Goal: Transaction & Acquisition: Obtain resource

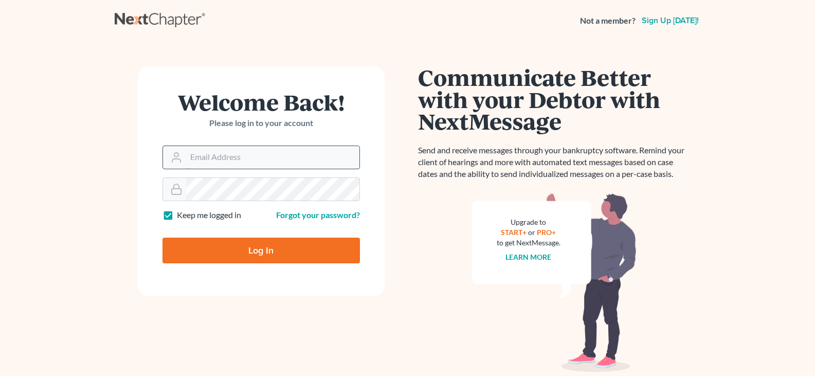
click at [207, 157] on input "Email Address" at bounding box center [272, 157] width 173 height 23
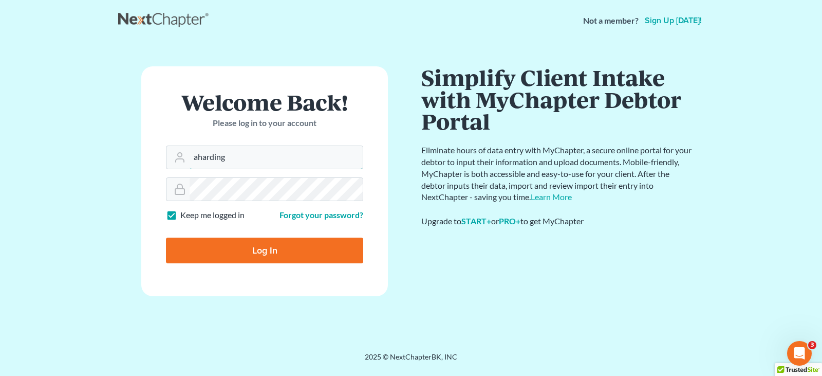
type input "[EMAIL_ADDRESS][DOMAIN_NAME]"
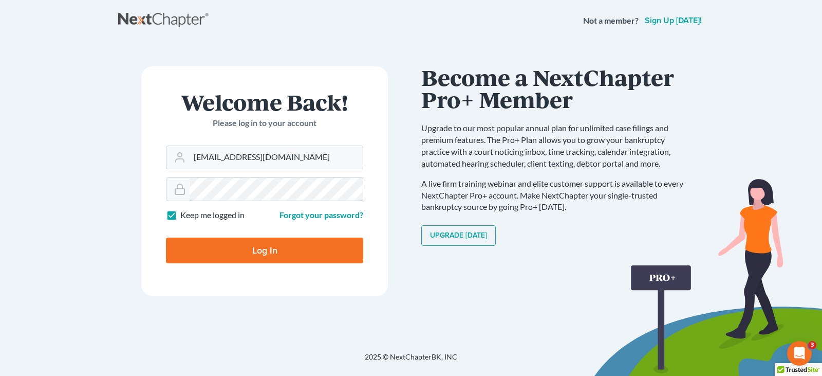
click at [166, 237] on input "Log In" at bounding box center [264, 250] width 197 height 26
type input "Thinking..."
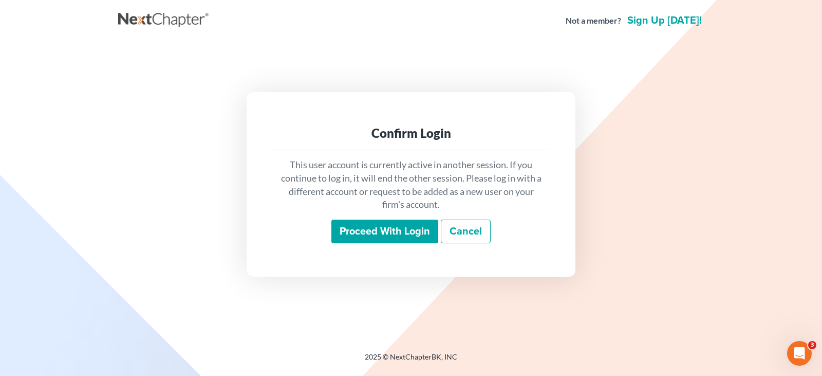
click at [369, 223] on input "Proceed with login" at bounding box center [385, 231] width 107 height 24
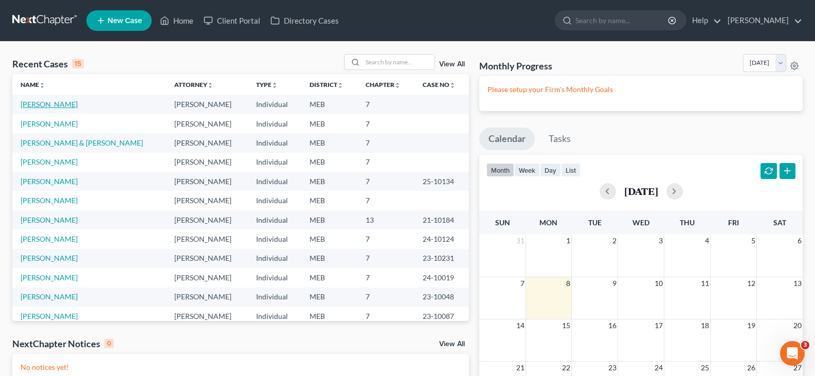
click at [54, 105] on link "Nelson, Tristan" at bounding box center [49, 104] width 57 height 9
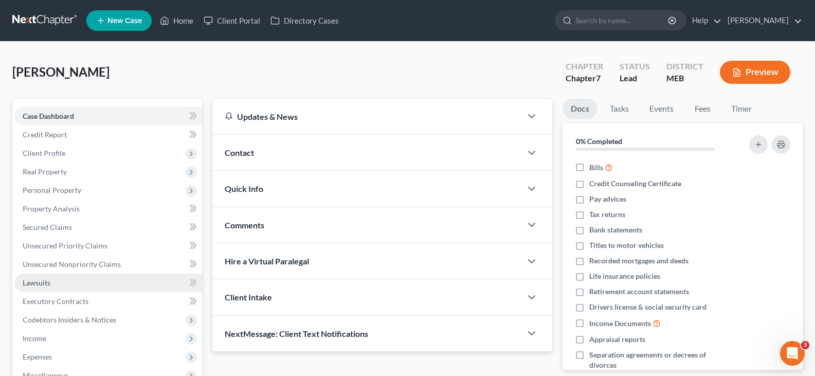
scroll to position [51, 0]
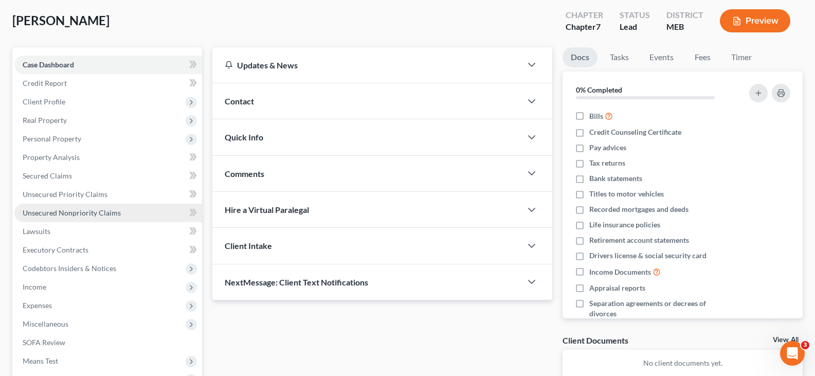
click at [81, 213] on span "Unsecured Nonpriority Claims" at bounding box center [72, 212] width 98 height 9
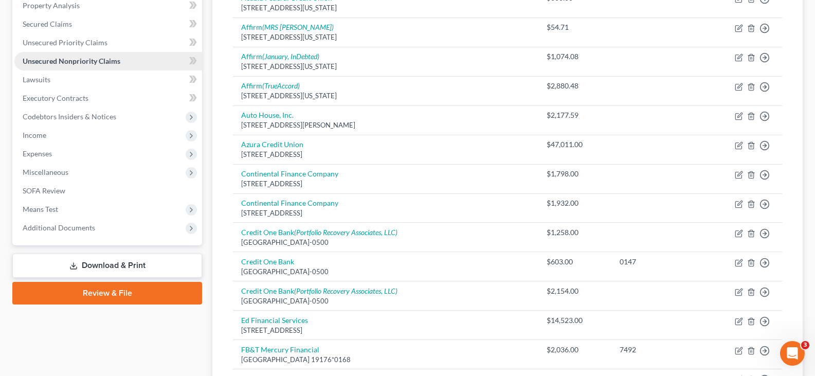
scroll to position [257, 0]
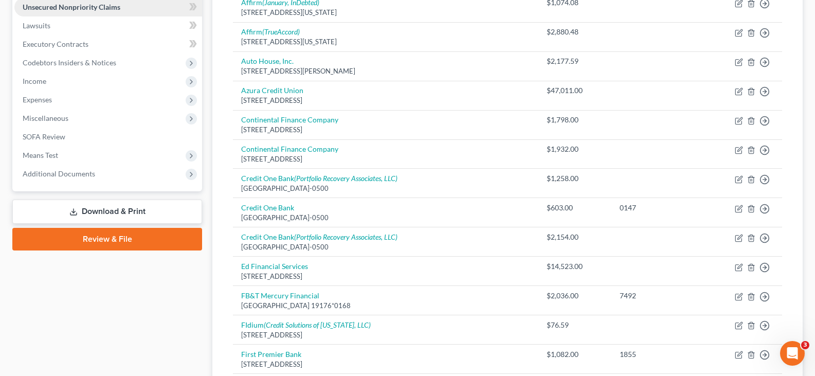
click at [81, 213] on link "Download & Print" at bounding box center [107, 211] width 190 height 24
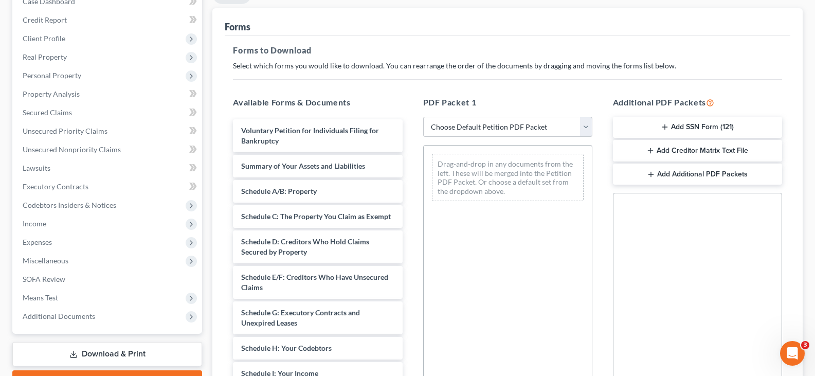
scroll to position [154, 0]
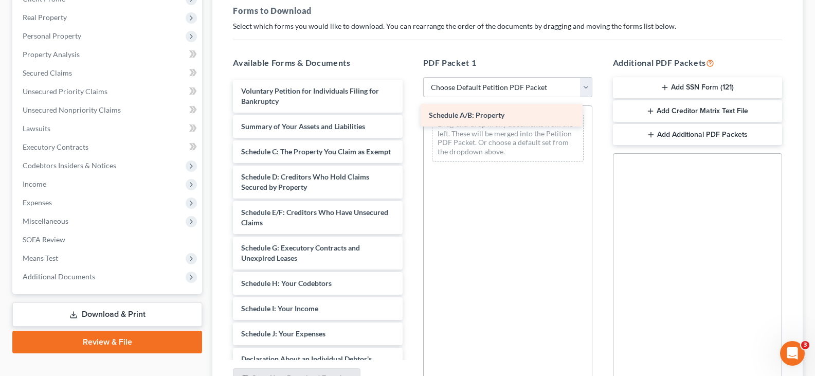
drag, startPoint x: 327, startPoint y: 149, endPoint x: 517, endPoint y: 113, distance: 193.2
click at [410, 113] on div "Schedule A/B: Property Voluntary Petition for Individuals Filing for Bankruptcy…" at bounding box center [318, 339] width 186 height 518
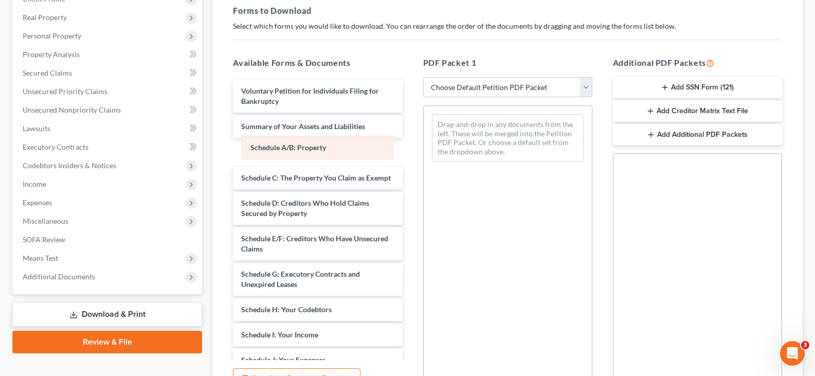
drag, startPoint x: 486, startPoint y: 122, endPoint x: 295, endPoint y: 143, distance: 192.4
click at [424, 143] on div "Schedule A/B: Property Schedule A/B: Property Drag-and-drop in any documents fr…" at bounding box center [508, 138] width 168 height 64
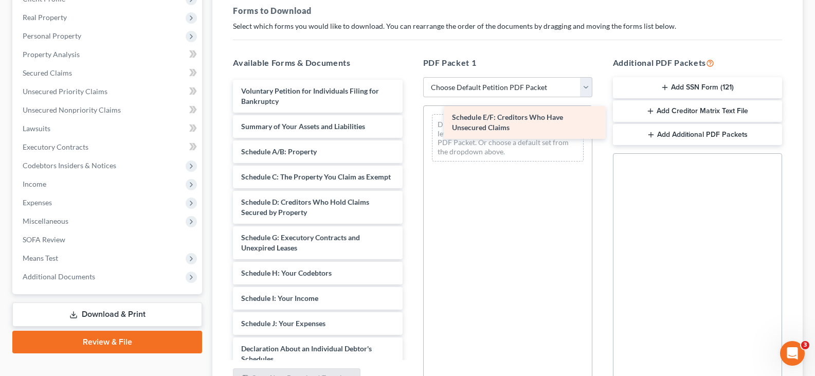
drag, startPoint x: 283, startPoint y: 250, endPoint x: 494, endPoint y: 119, distance: 247.9
click at [410, 119] on div "Schedule E/F: Creditors Who Have Unsecured Claims Voluntary Petition for Indivi…" at bounding box center [318, 334] width 186 height 508
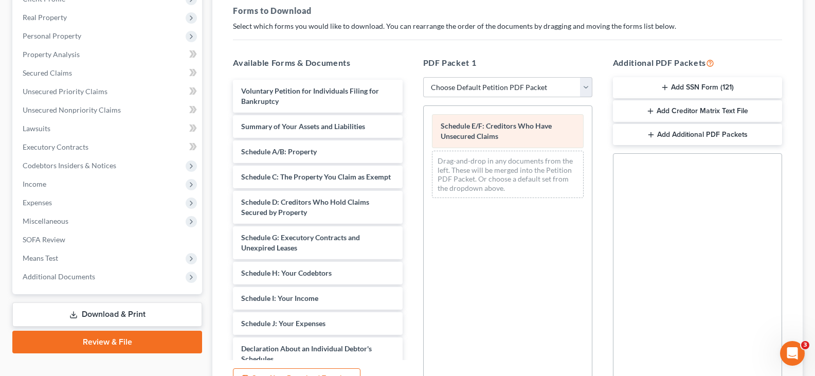
scroll to position [0, 0]
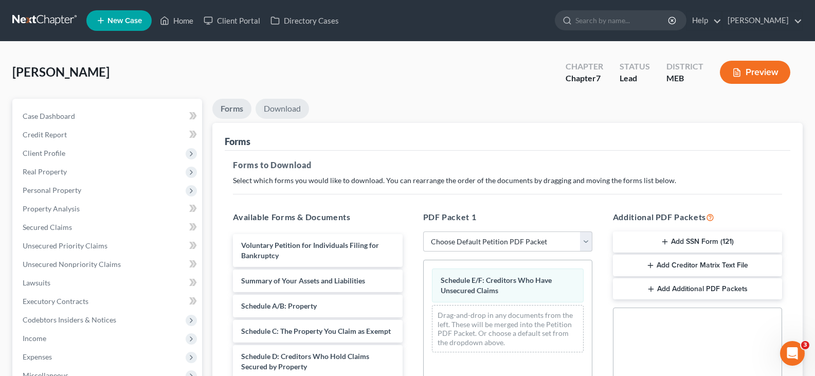
click at [289, 111] on link "Download" at bounding box center [281, 109] width 53 height 20
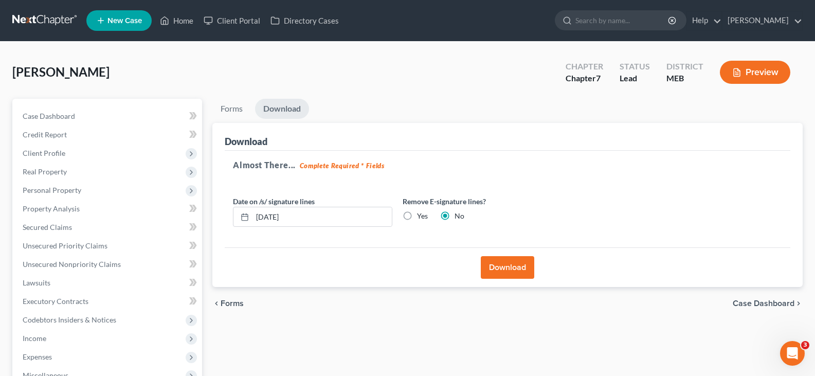
click at [505, 265] on button "Download" at bounding box center [507, 267] width 53 height 23
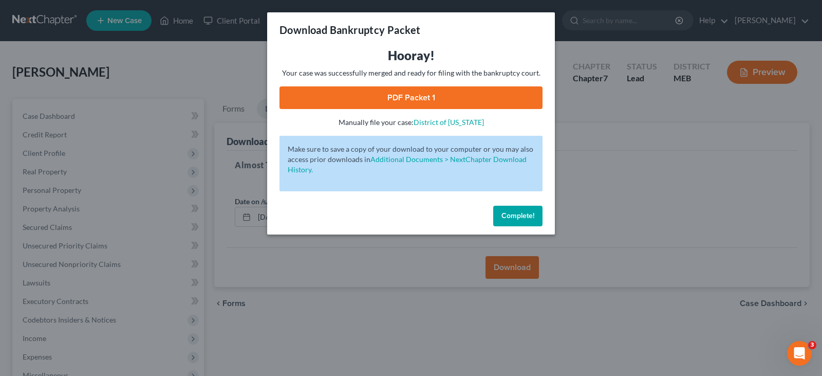
click at [426, 99] on link "PDF Packet 1" at bounding box center [411, 97] width 263 height 23
click at [515, 217] on span "Complete!" at bounding box center [518, 215] width 33 height 9
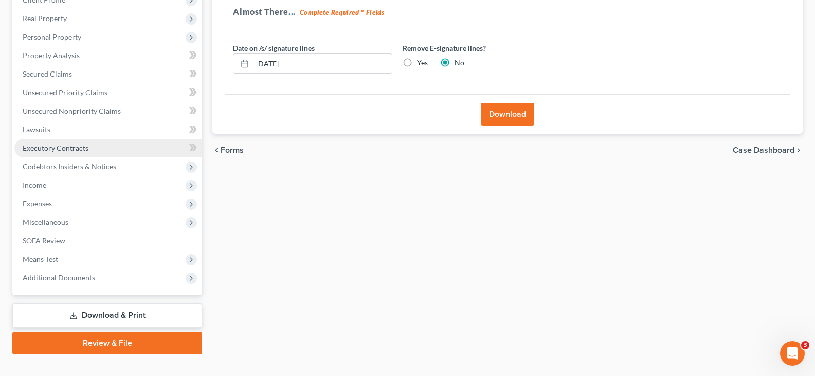
scroll to position [171, 0]
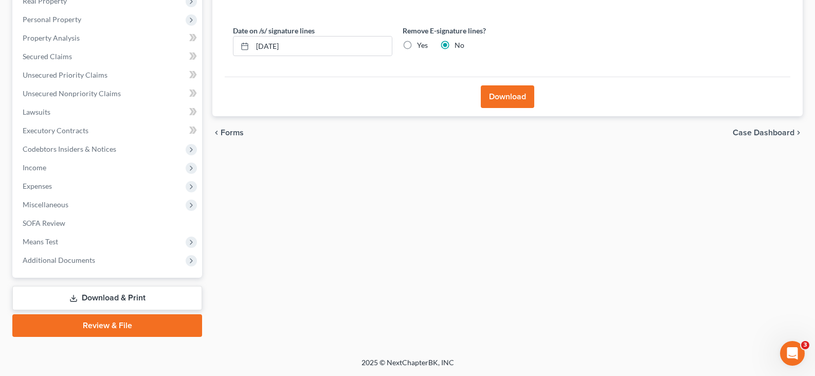
click at [98, 299] on link "Download & Print" at bounding box center [107, 298] width 190 height 24
click at [130, 294] on link "Download & Print" at bounding box center [107, 298] width 190 height 24
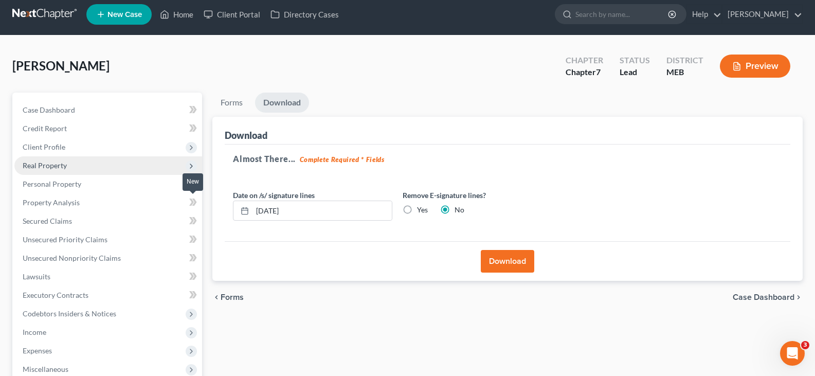
scroll to position [0, 0]
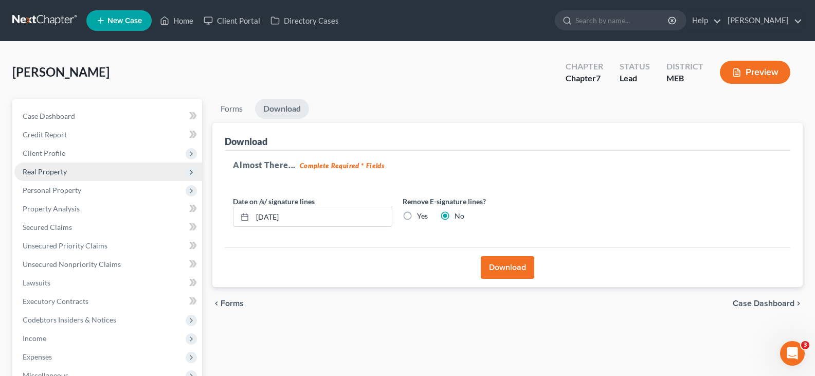
click at [168, 174] on span "Real Property" at bounding box center [108, 171] width 188 height 19
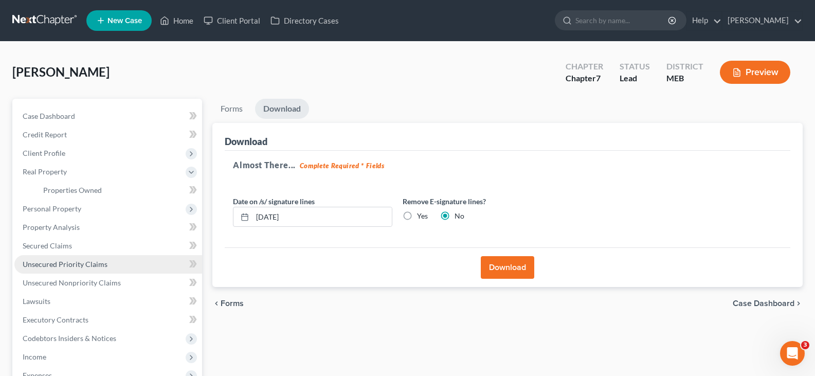
click at [122, 262] on link "Unsecured Priority Claims" at bounding box center [108, 264] width 188 height 19
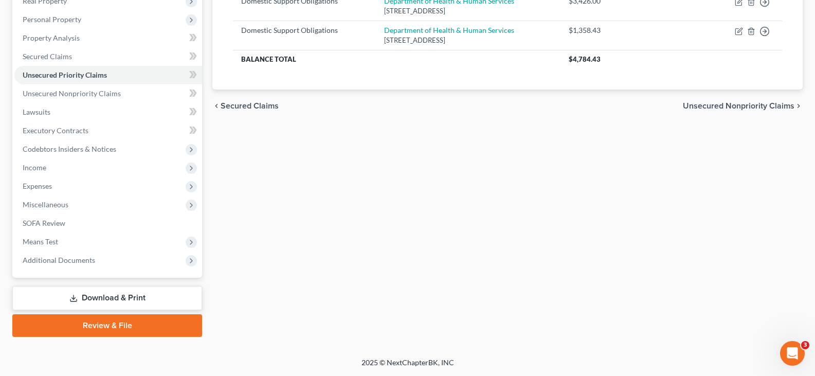
click at [95, 304] on link "Download & Print" at bounding box center [107, 298] width 190 height 24
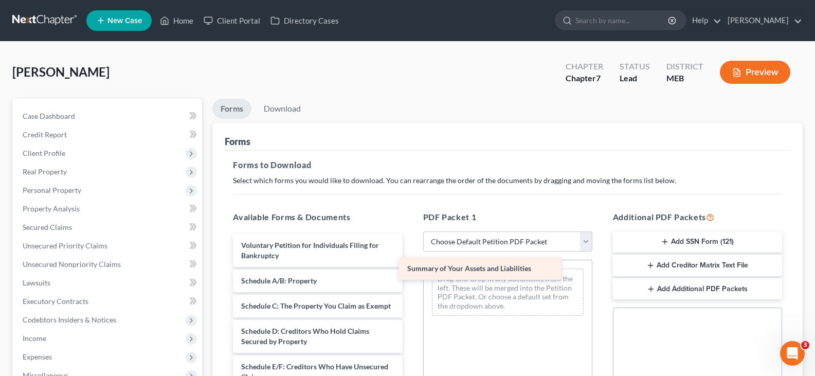
drag, startPoint x: 295, startPoint y: 284, endPoint x: 461, endPoint y: 271, distance: 166.5
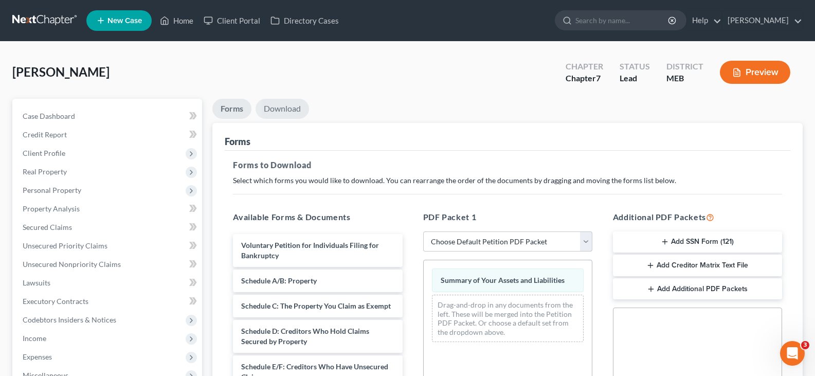
click at [289, 115] on link "Download" at bounding box center [281, 109] width 53 height 20
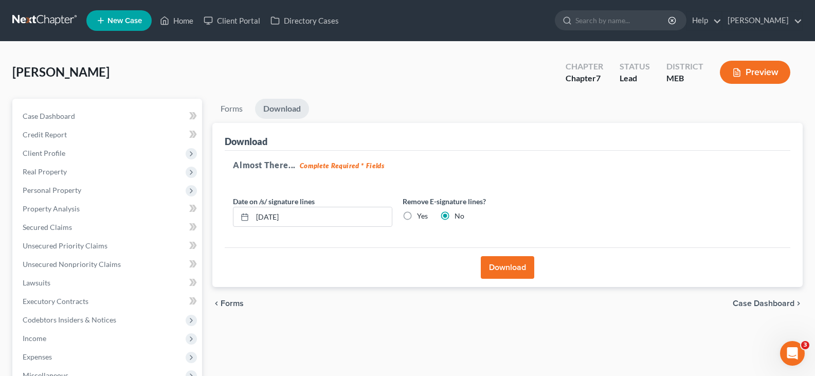
click at [490, 266] on button "Download" at bounding box center [507, 267] width 53 height 23
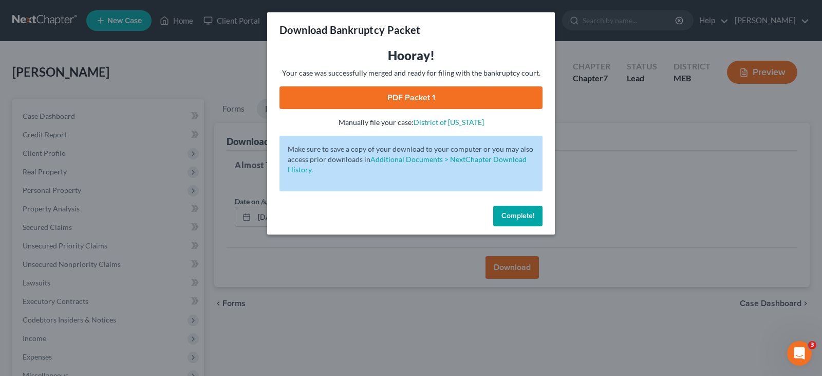
click at [429, 95] on link "PDF Packet 1" at bounding box center [411, 97] width 263 height 23
click at [501, 227] on div "Complete!" at bounding box center [411, 218] width 288 height 33
click at [506, 222] on button "Complete!" at bounding box center [517, 216] width 49 height 21
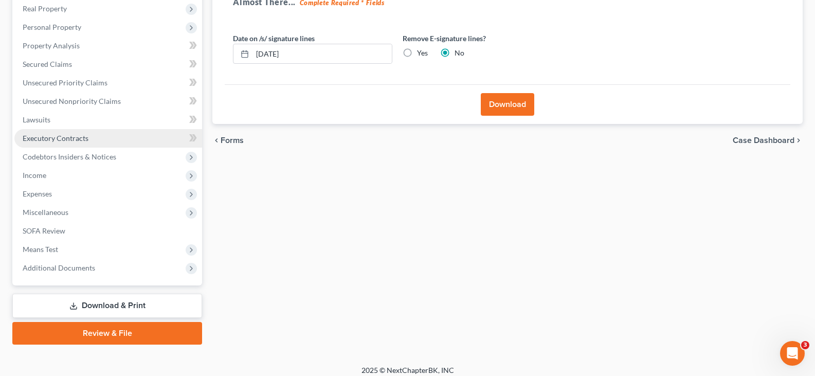
scroll to position [171, 0]
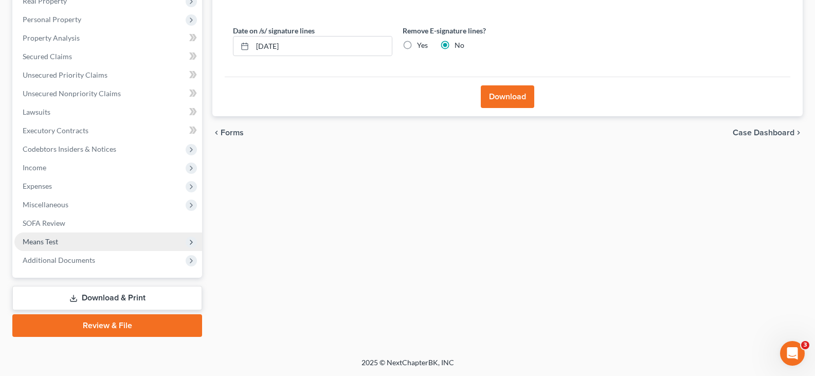
click at [132, 233] on span "Means Test" at bounding box center [108, 241] width 188 height 19
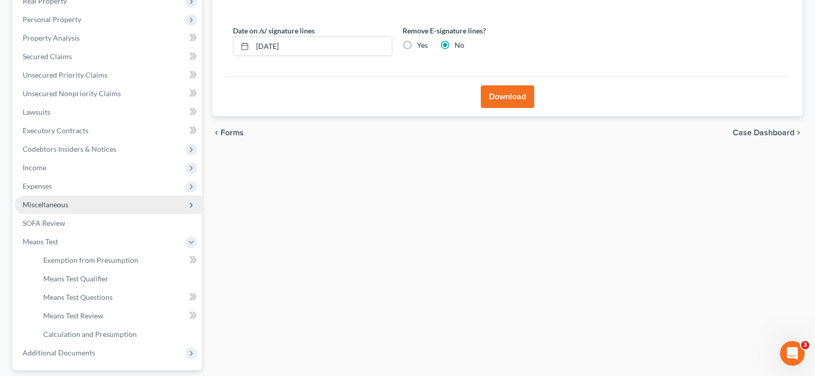
click at [112, 201] on span "Miscellaneous" at bounding box center [108, 204] width 188 height 19
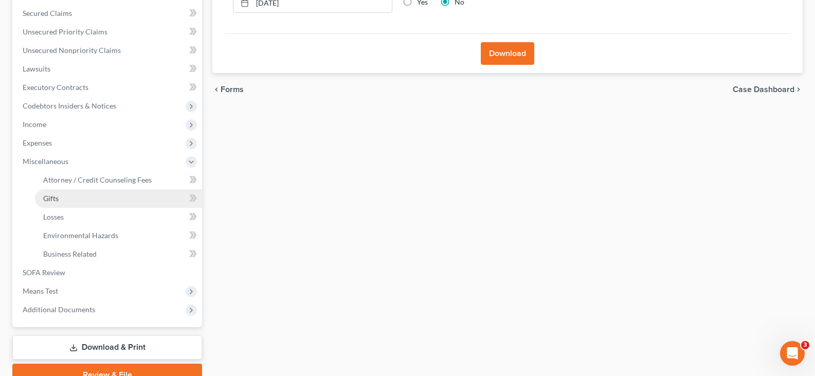
scroll to position [263, 0]
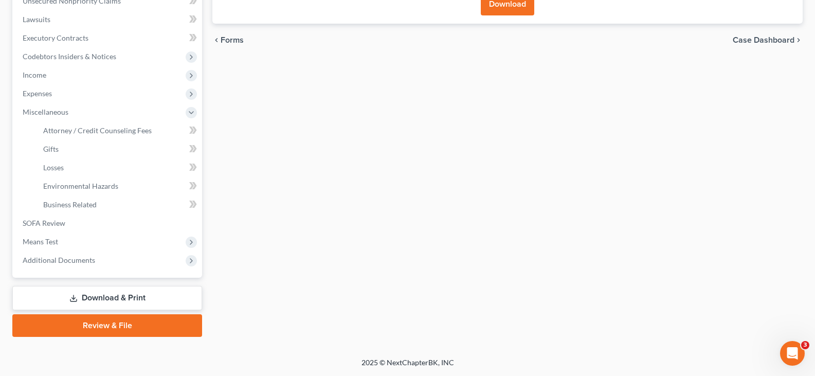
click at [103, 296] on link "Download & Print" at bounding box center [107, 298] width 190 height 24
click at [116, 298] on link "Download & Print" at bounding box center [107, 298] width 190 height 24
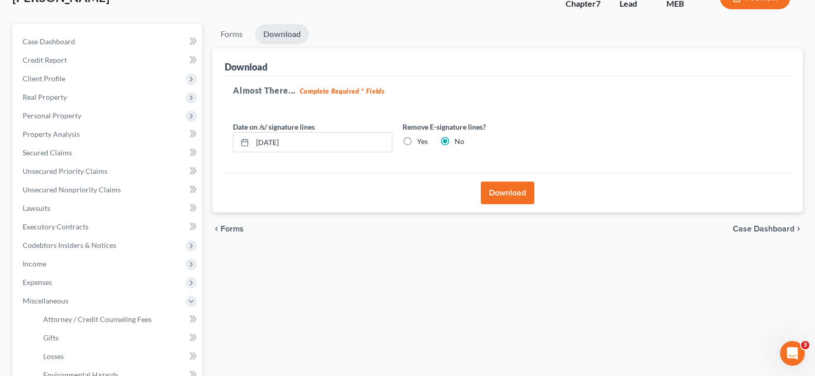
scroll to position [58, 0]
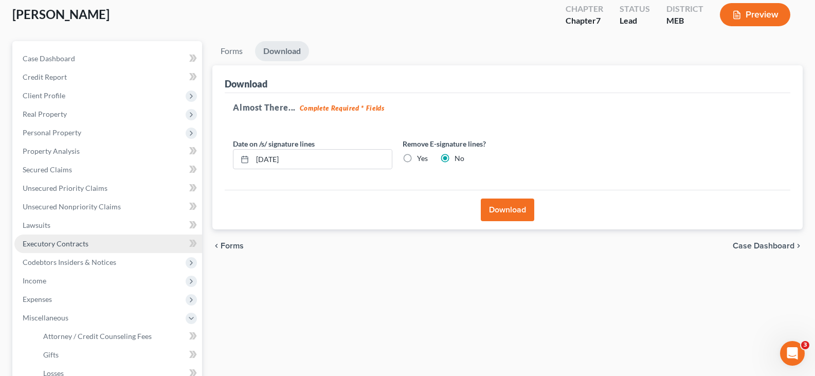
click at [130, 241] on link "Executory Contracts" at bounding box center [108, 243] width 188 height 19
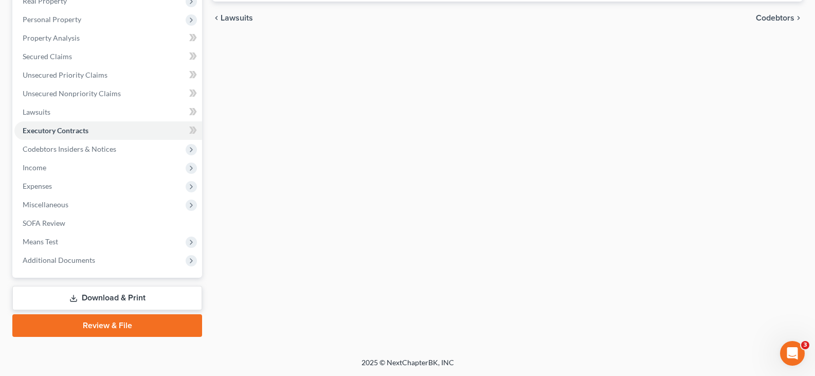
click at [90, 294] on link "Download & Print" at bounding box center [107, 298] width 190 height 24
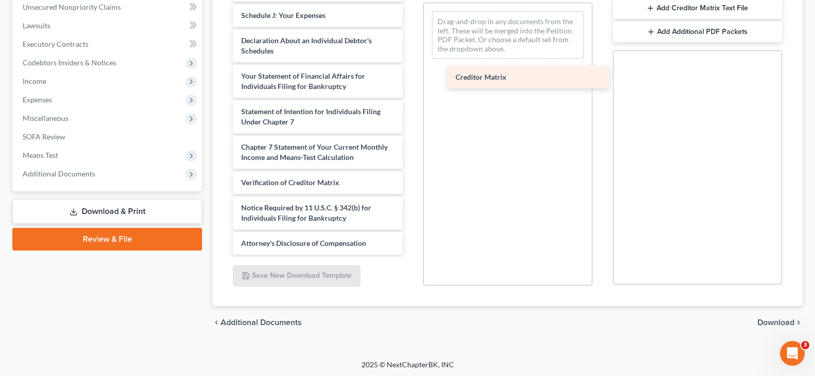
scroll to position [251, 0]
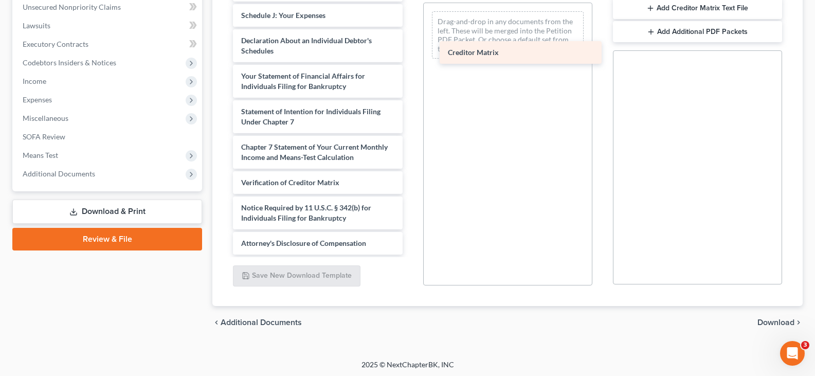
drag, startPoint x: 286, startPoint y: 155, endPoint x: 493, endPoint y: 50, distance: 231.7
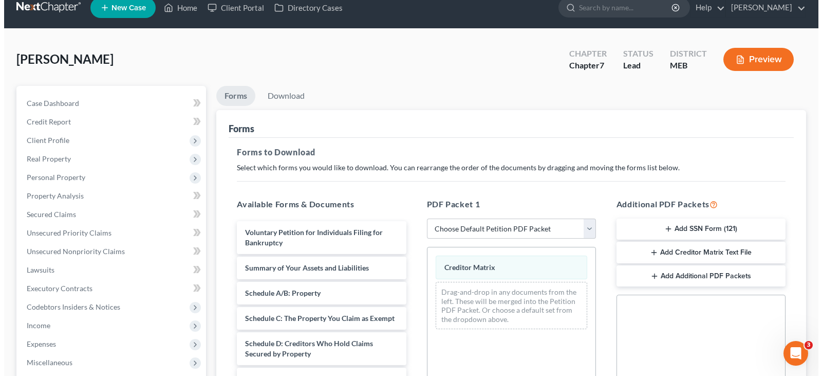
scroll to position [0, 0]
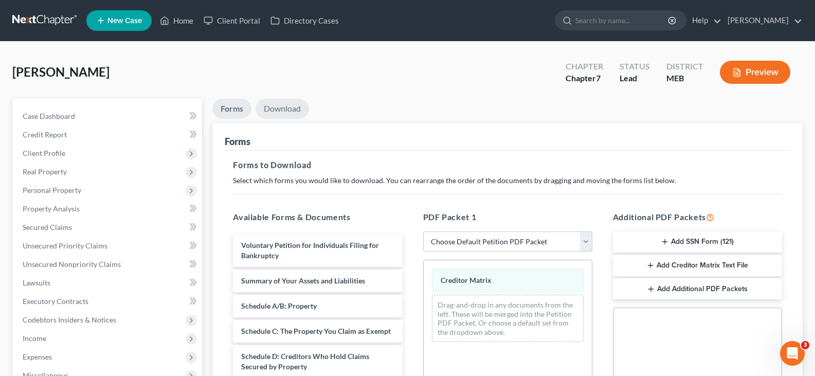
click at [277, 105] on link "Download" at bounding box center [281, 109] width 53 height 20
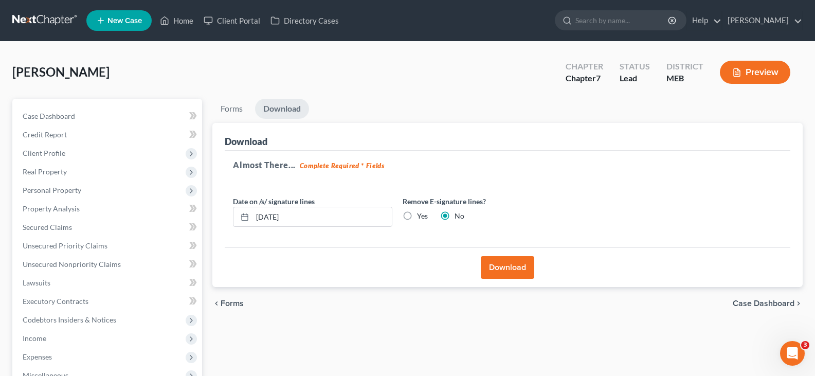
click at [488, 263] on button "Download" at bounding box center [507, 267] width 53 height 23
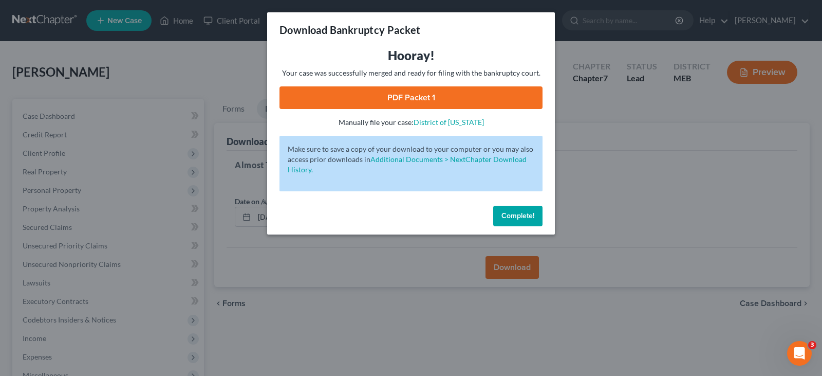
click at [429, 94] on link "PDF Packet 1" at bounding box center [411, 97] width 263 height 23
